Goal: Book appointment/travel/reservation

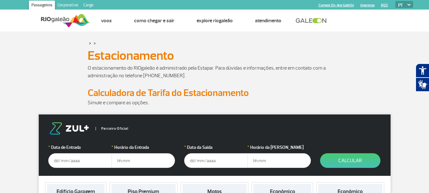
click at [73, 159] on input "text" at bounding box center [79, 160] width 63 height 15
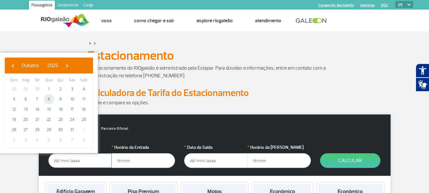
click at [48, 99] on span "8" at bounding box center [49, 99] width 10 height 10
type input "[DATE]"
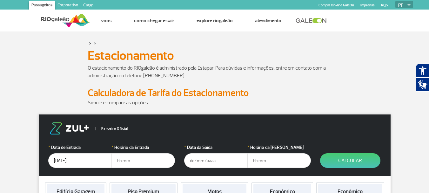
click at [126, 161] on input "text" at bounding box center [142, 160] width 63 height 15
type input "19:00"
click at [200, 161] on input "text" at bounding box center [215, 160] width 63 height 15
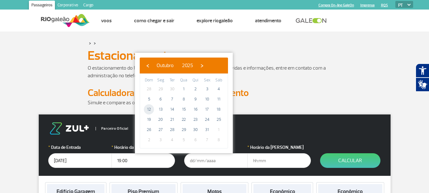
click at [147, 108] on span "12" at bounding box center [149, 109] width 10 height 10
type input "[DATE]"
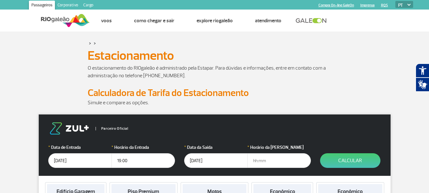
click at [264, 161] on input "text" at bounding box center [278, 160] width 63 height 15
click at [262, 160] on input "text" at bounding box center [278, 160] width 63 height 15
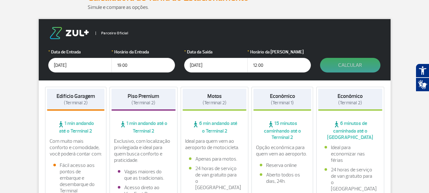
type input "12:00"
click at [351, 66] on button "Calcular" at bounding box center [350, 65] width 60 height 15
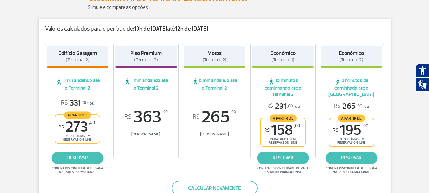
scroll to position [159, 0]
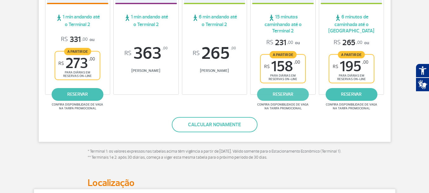
click at [287, 95] on link "reservar" at bounding box center [283, 94] width 52 height 13
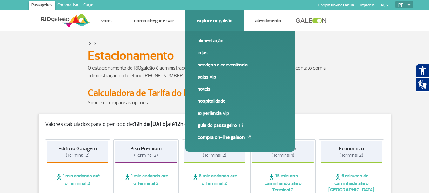
scroll to position [63, 0]
